Goal: Information Seeking & Learning: Learn about a topic

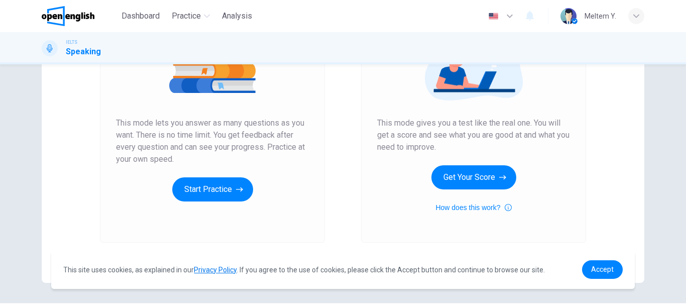
scroll to position [181, 0]
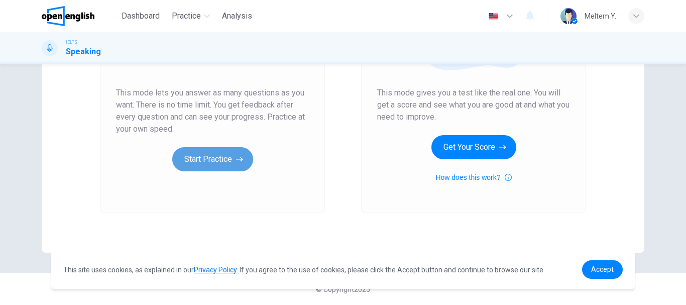
click at [236, 159] on icon "button" at bounding box center [239, 159] width 7 height 5
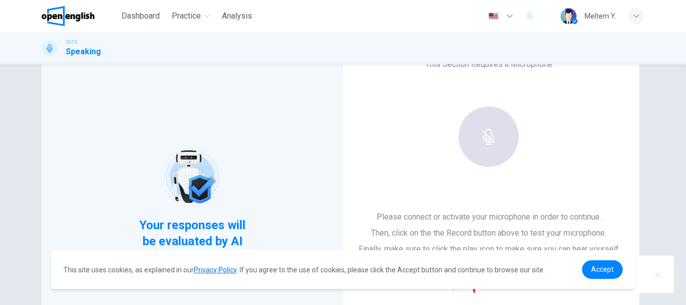
scroll to position [97, 0]
